Goal: Obtain resource: Download file/media

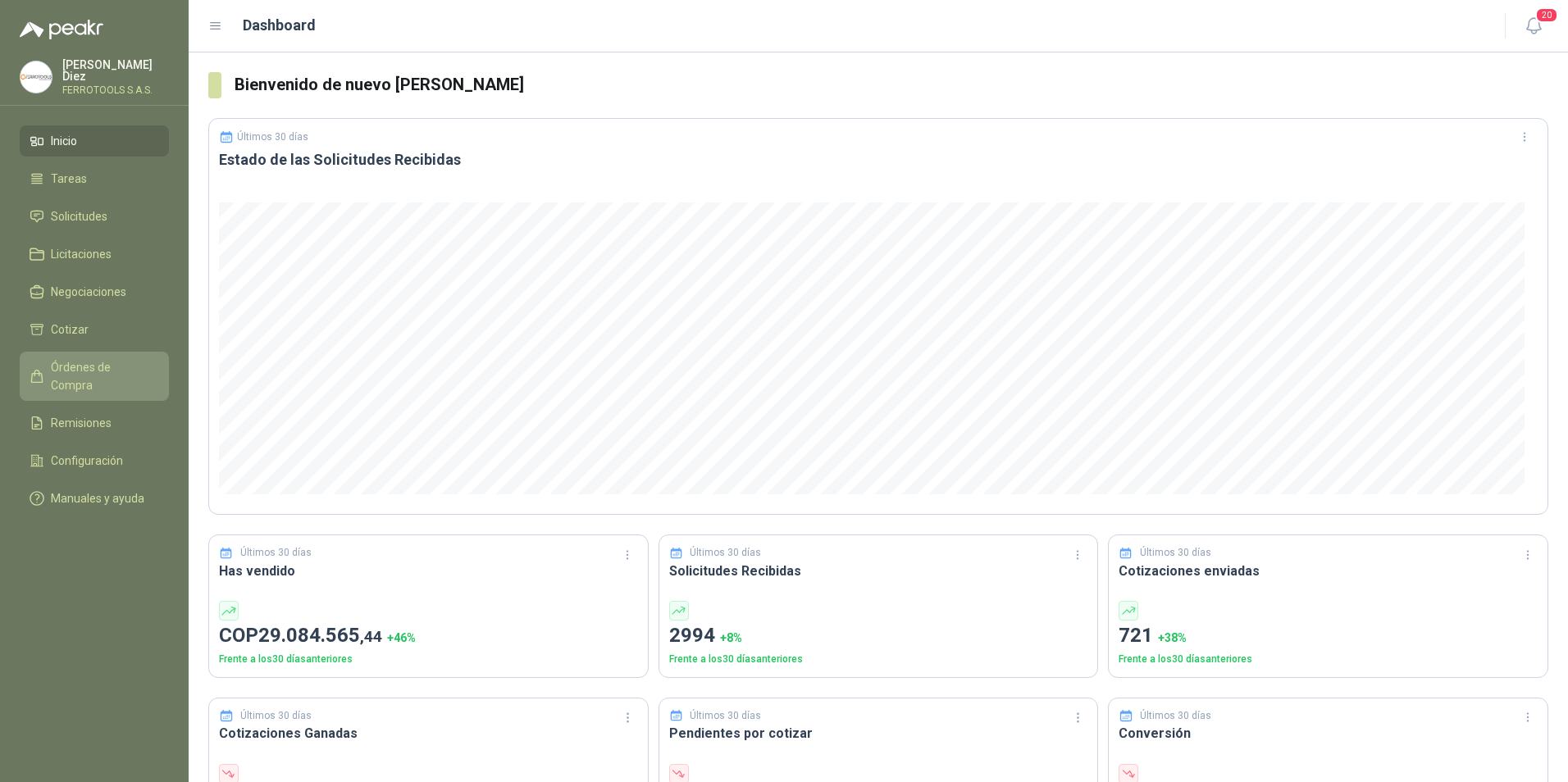
click at [80, 362] on span "Órdenes de Compra" at bounding box center [101, 376] width 102 height 36
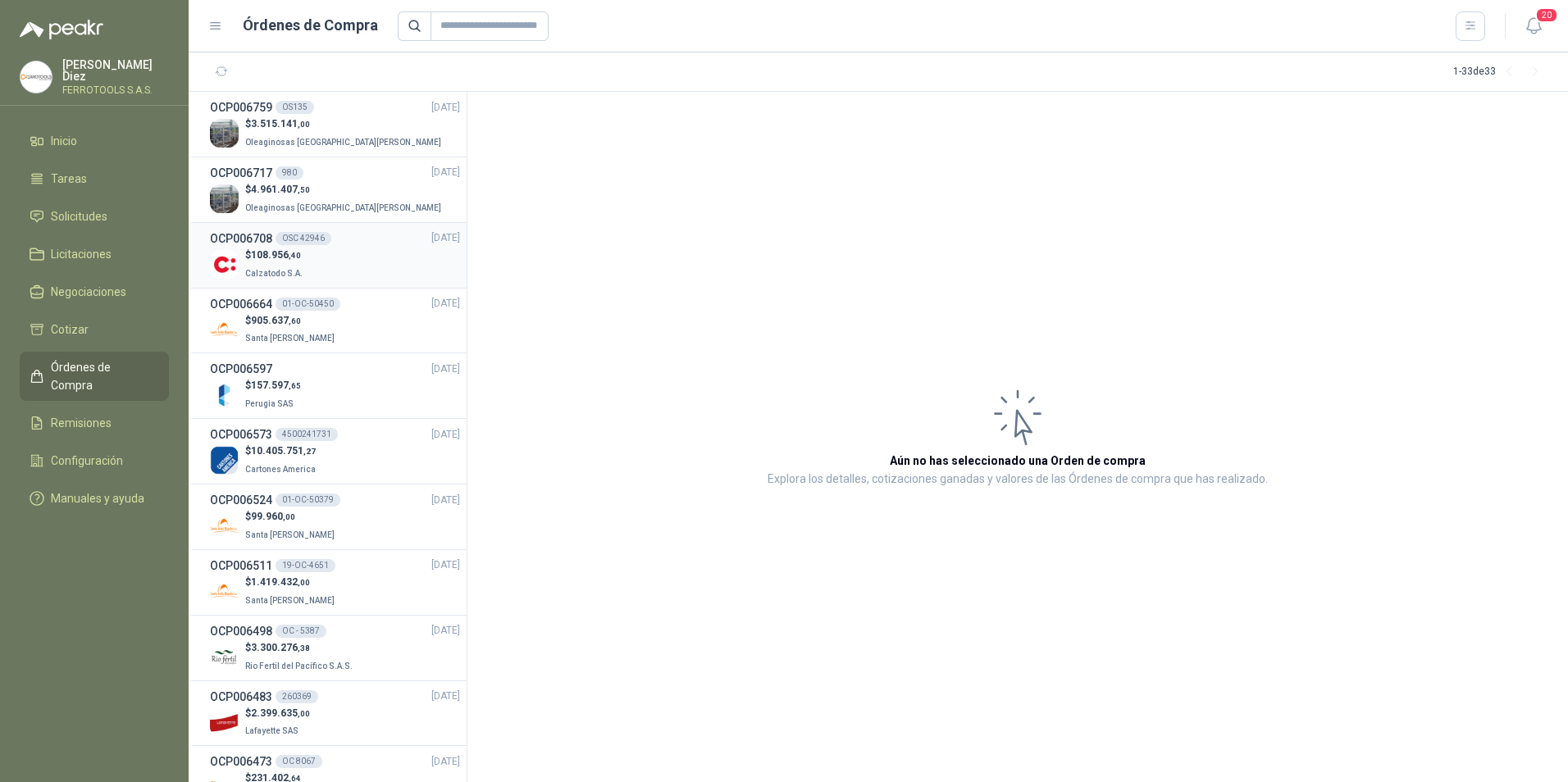
click at [350, 263] on div "$ 108.956 ,40 Calzatodo S.A." at bounding box center [335, 264] width 250 height 34
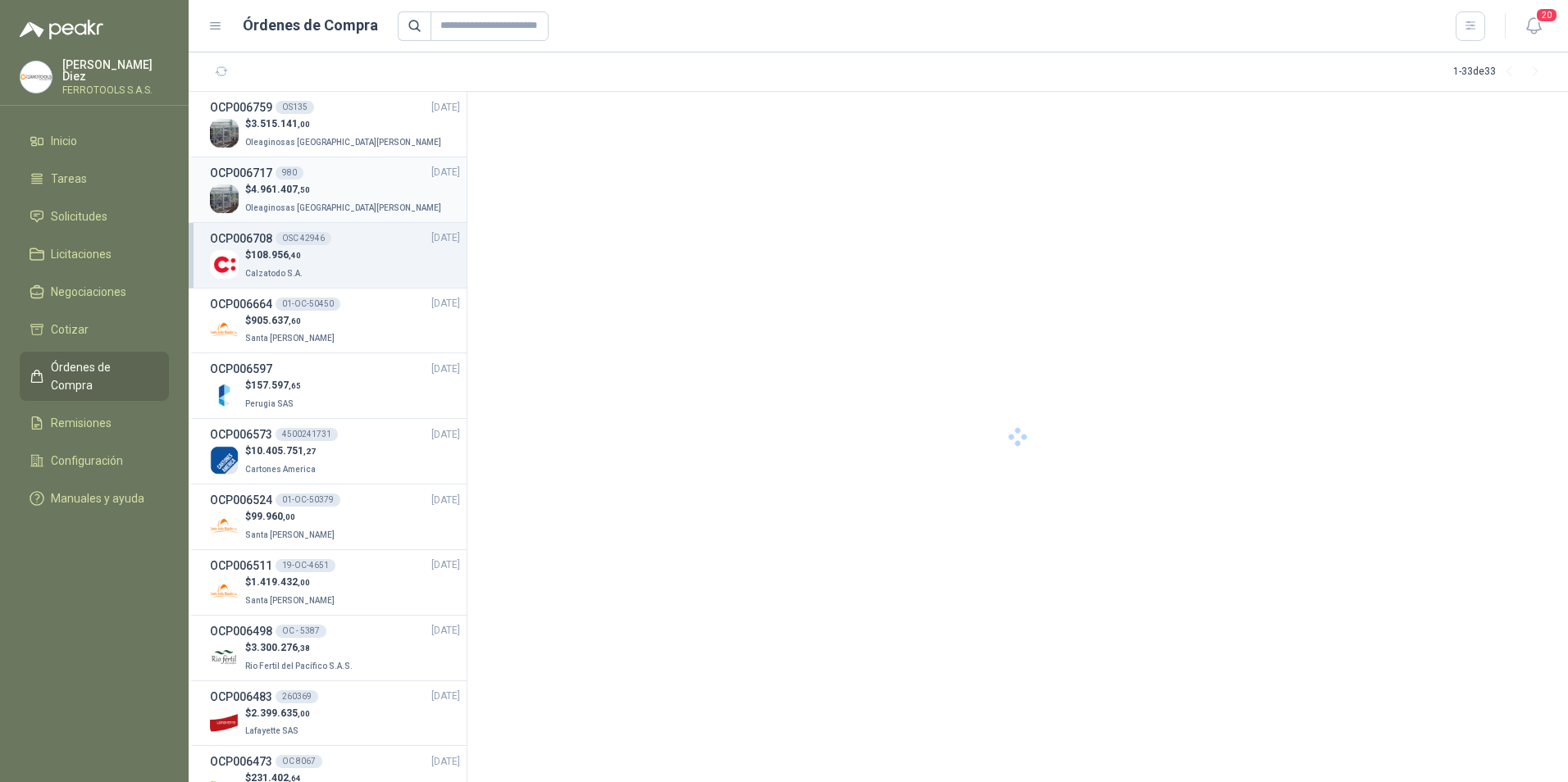
click at [350, 194] on div "$ 4.961.407 ,50 Oleaginosas [GEOGRAPHIC_DATA][PERSON_NAME]" at bounding box center [335, 199] width 250 height 34
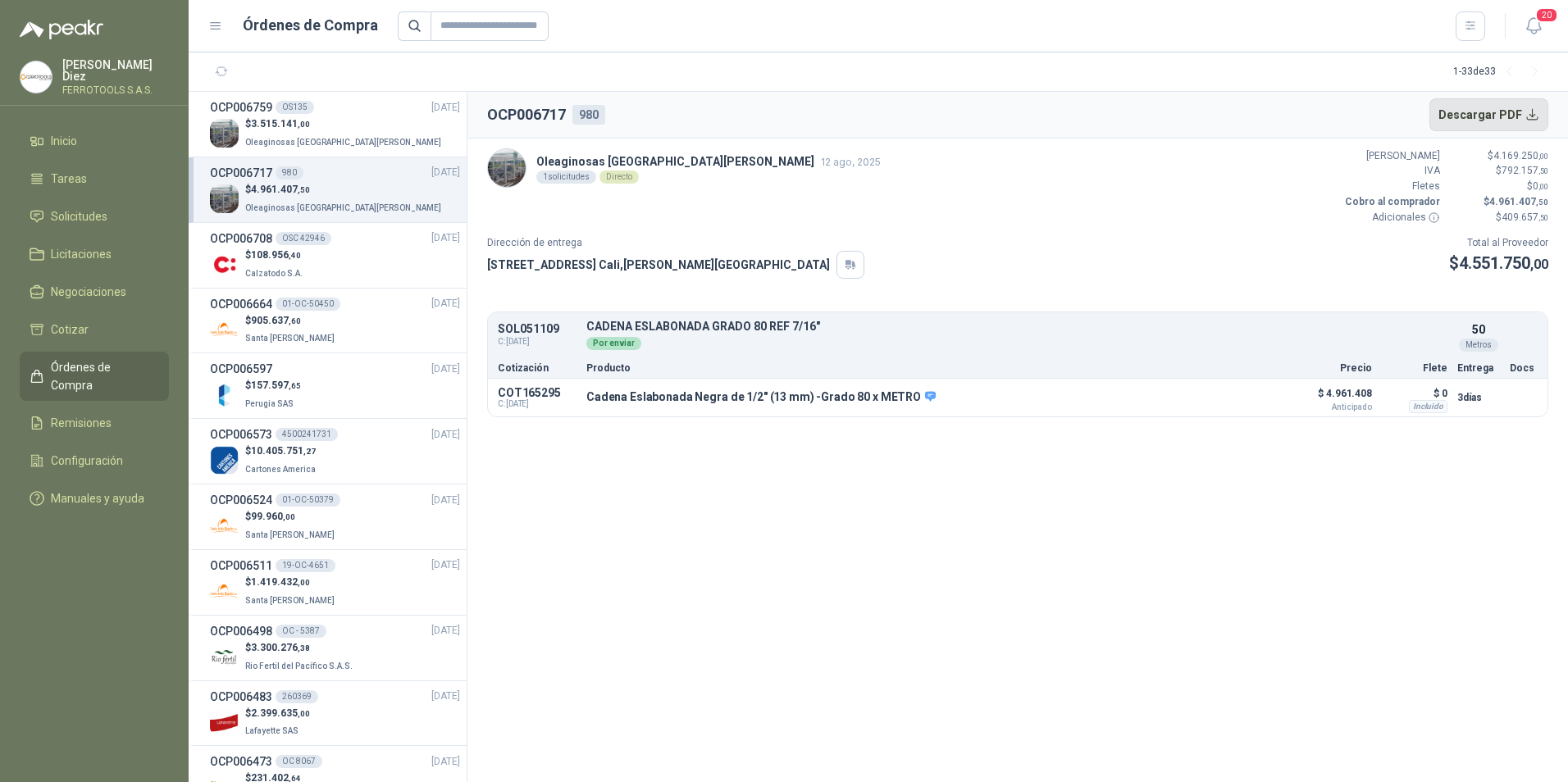
click at [1496, 117] on button "Descargar PDF" at bounding box center [1489, 115] width 120 height 33
click at [1255, 399] on button "Detalles" at bounding box center [1241, 397] width 77 height 22
click at [324, 130] on p "$ 3.515.141 ,00" at bounding box center [345, 124] width 199 height 15
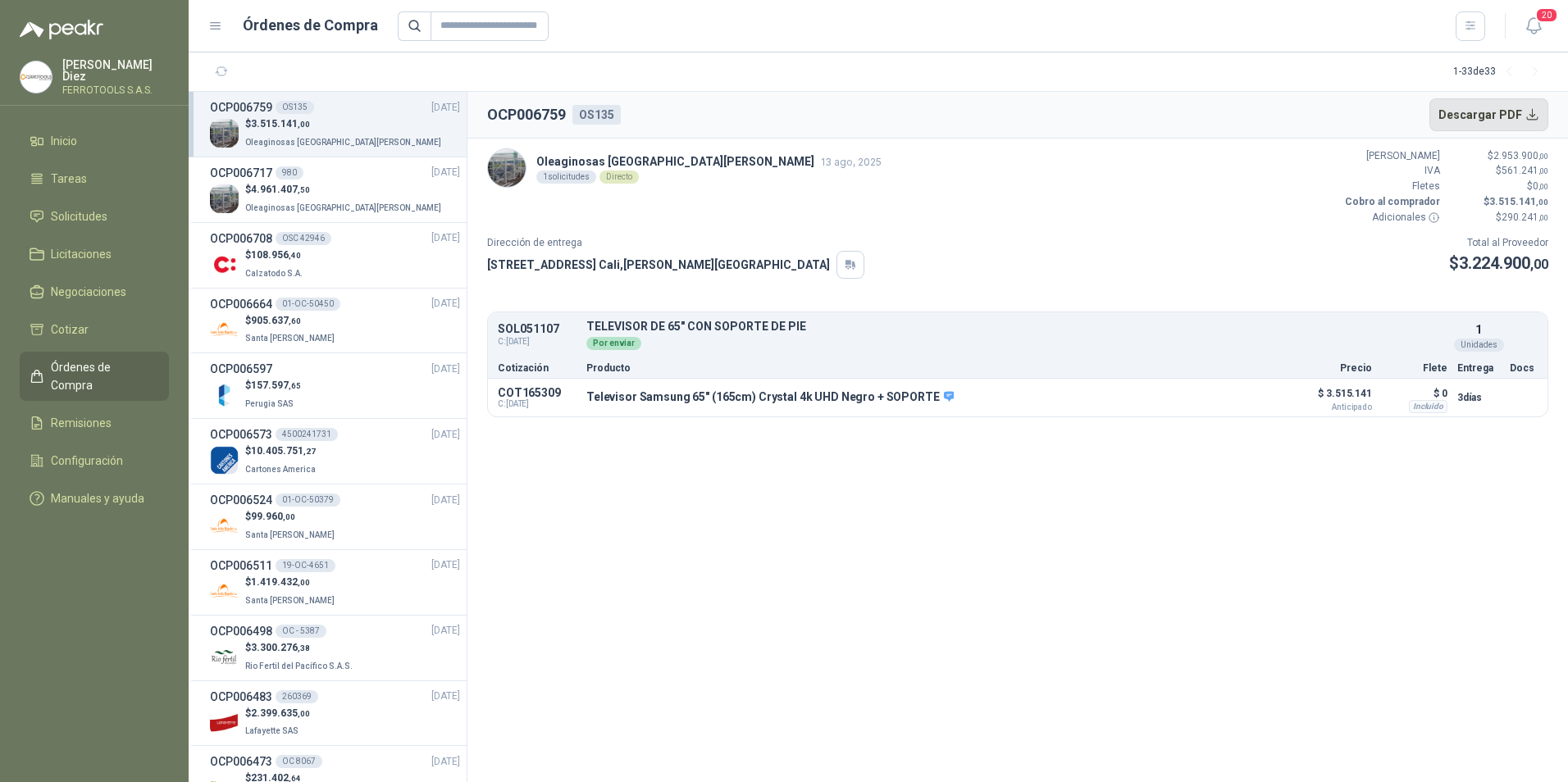
click at [1489, 115] on button "Descargar PDF" at bounding box center [1489, 115] width 120 height 33
click at [1251, 398] on button "Detalles" at bounding box center [1241, 397] width 77 height 22
